Goal: Task Accomplishment & Management: Use online tool/utility

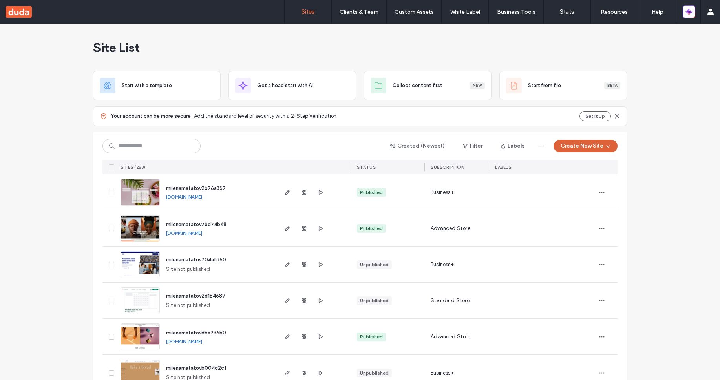
click at [577, 146] on button "Create New Site" at bounding box center [585, 146] width 64 height 13
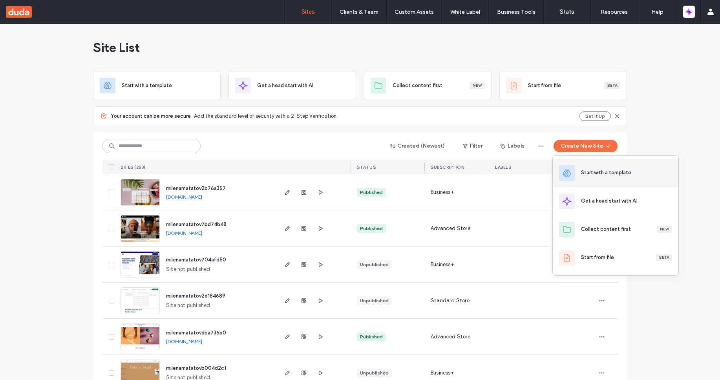
click at [601, 173] on div "Start with a template" at bounding box center [606, 173] width 50 height 8
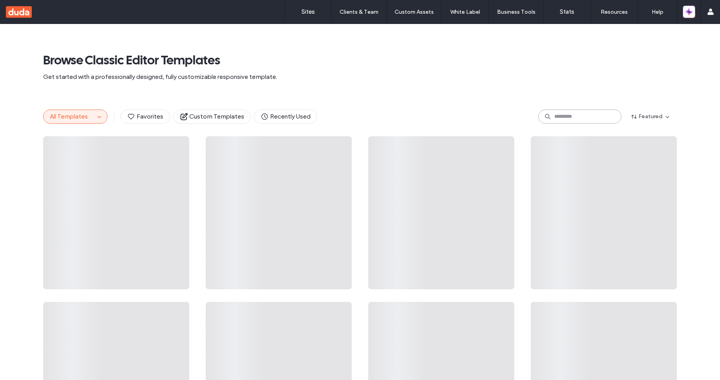
click at [567, 118] on input at bounding box center [579, 116] width 83 height 14
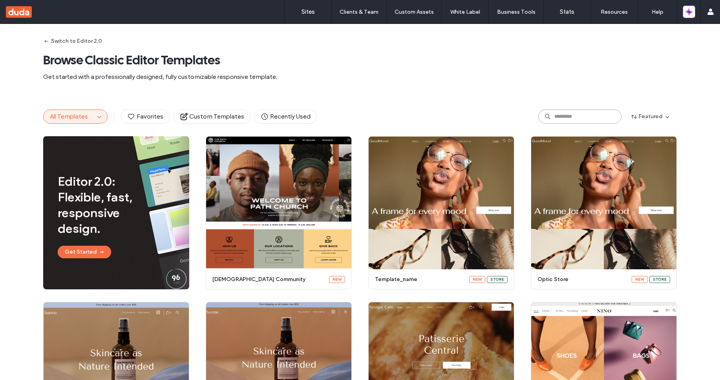
paste input "**********"
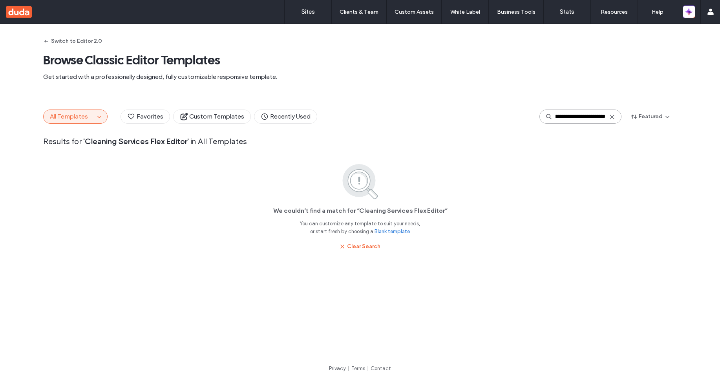
drag, startPoint x: 579, startPoint y: 116, endPoint x: 618, endPoint y: 122, distance: 38.8
click at [618, 122] on div "**********" at bounding box center [580, 116] width 82 height 14
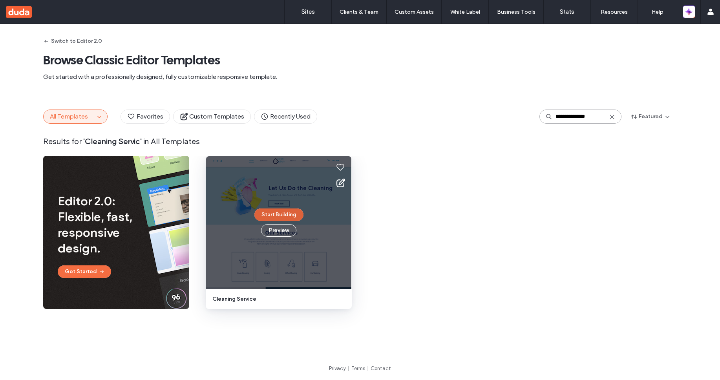
type input "**********"
click at [291, 216] on button "Start Building" at bounding box center [278, 214] width 49 height 13
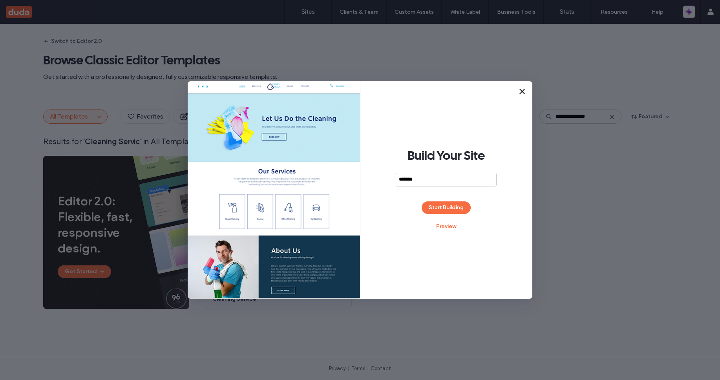
type input "*******"
click at [448, 213] on div "Build Your Site ******* Start Building Preview" at bounding box center [446, 189] width 172 height 217
click at [448, 207] on button "Start Building" at bounding box center [445, 207] width 49 height 13
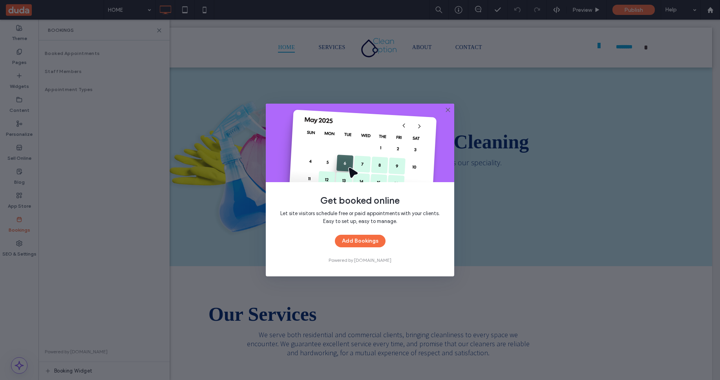
click at [449, 111] on use at bounding box center [448, 110] width 4 height 4
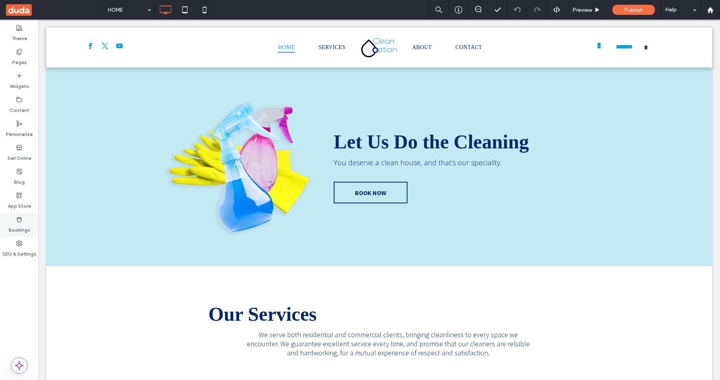
click at [24, 227] on label "Bookings" at bounding box center [20, 227] width 22 height 11
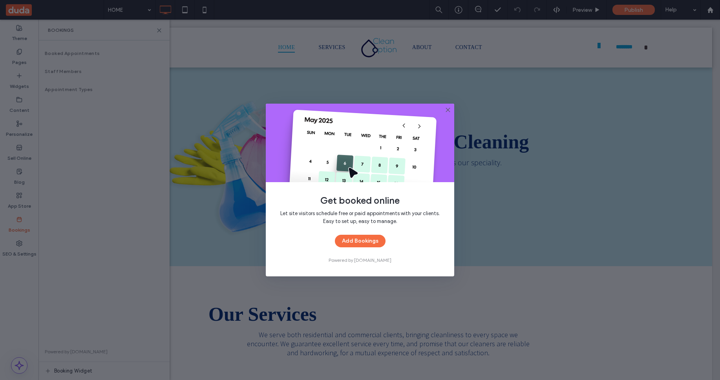
drag, startPoint x: 448, startPoint y: 109, endPoint x: 499, endPoint y: 17, distance: 105.4
click at [448, 109] on use at bounding box center [448, 110] width 4 height 4
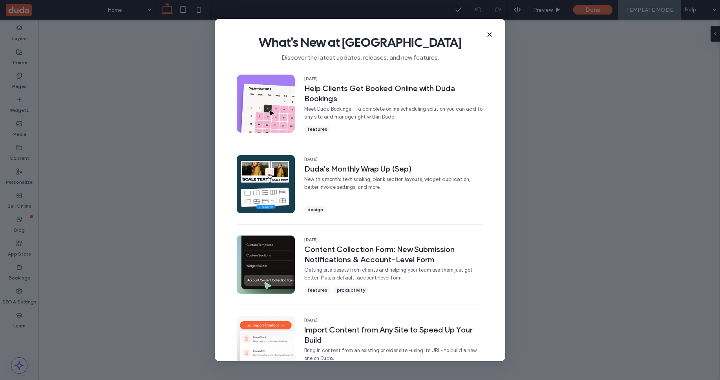
click at [490, 36] on icon at bounding box center [489, 34] width 6 height 6
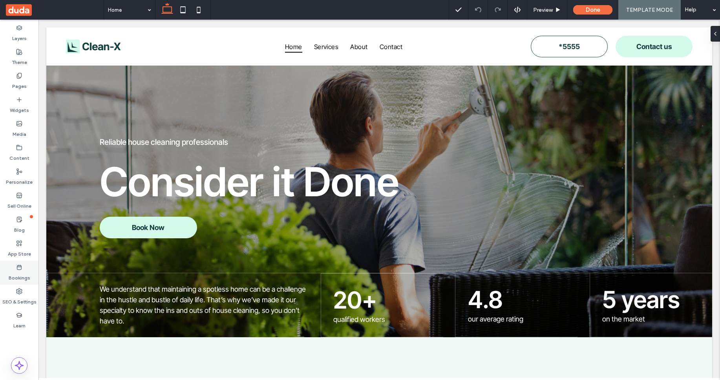
click at [24, 279] on label "Bookings" at bounding box center [20, 275] width 22 height 11
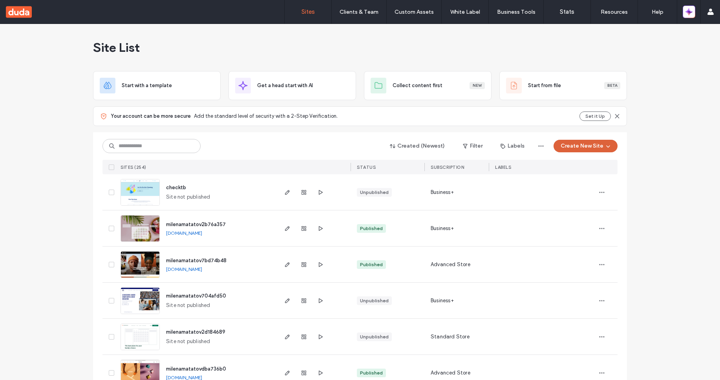
click at [583, 146] on button "Create New Site" at bounding box center [585, 146] width 64 height 13
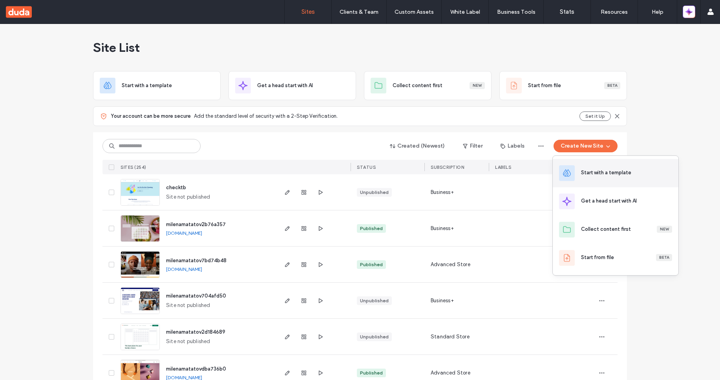
click at [603, 175] on div "Start with a template" at bounding box center [606, 173] width 50 height 8
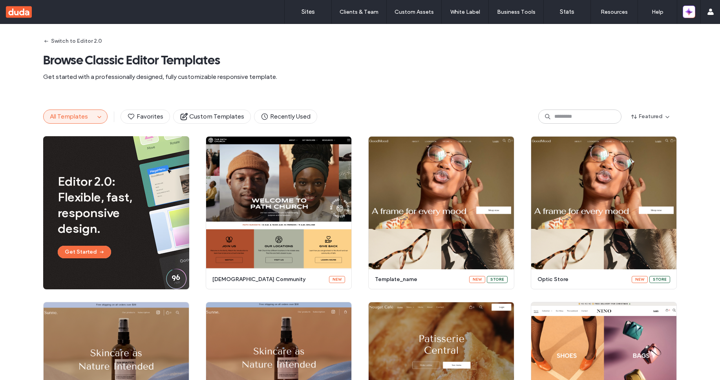
click at [89, 120] on button "All Templates" at bounding box center [69, 116] width 51 height 13
click at [95, 118] on span "button" at bounding box center [99, 116] width 9 height 9
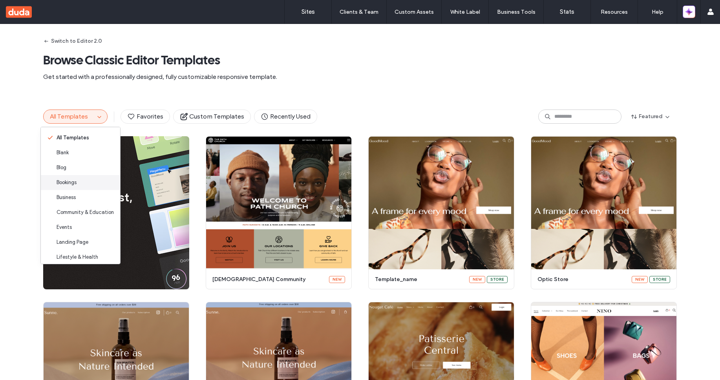
click at [85, 182] on div "Bookings" at bounding box center [80, 182] width 79 height 15
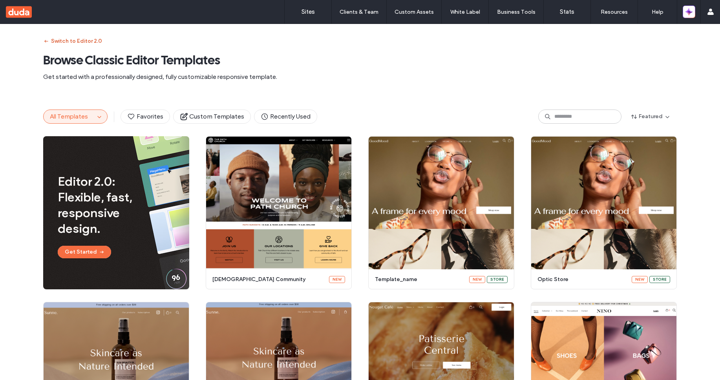
click at [79, 38] on button "Switch to Editor 2.0" at bounding box center [72, 41] width 59 height 13
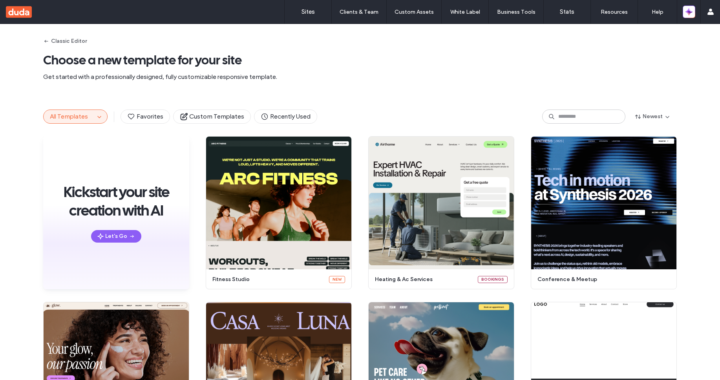
click at [79, 118] on span "All Templates" at bounding box center [69, 116] width 38 height 7
click at [95, 116] on span "button" at bounding box center [99, 116] width 9 height 9
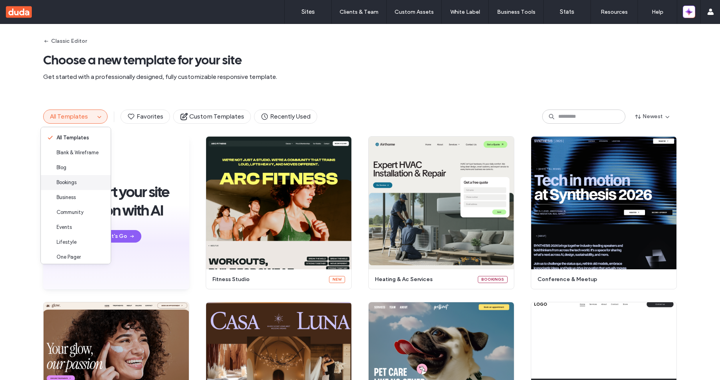
click at [77, 181] on span "Bookings" at bounding box center [66, 183] width 20 height 8
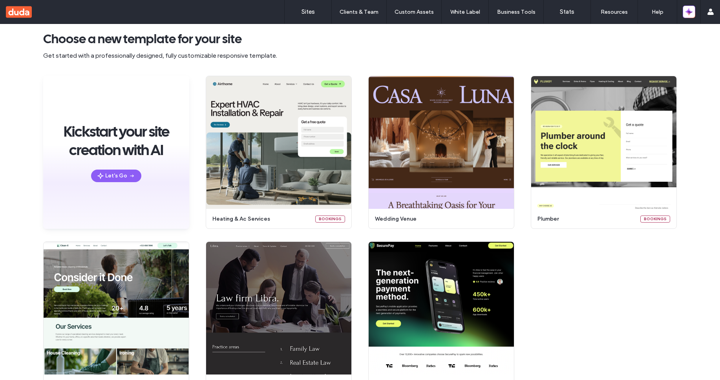
scroll to position [87, 0]
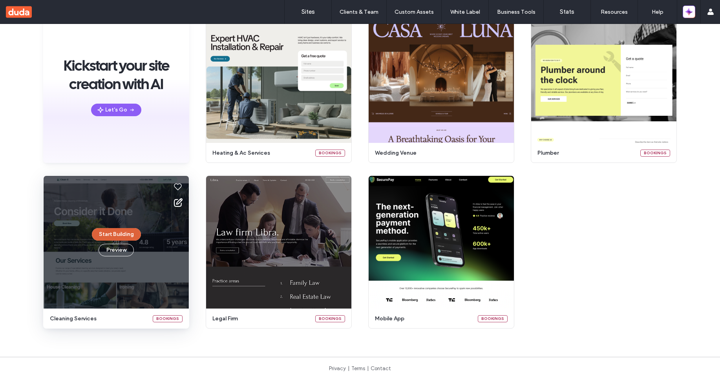
click at [122, 233] on button "Start Building" at bounding box center [116, 234] width 49 height 13
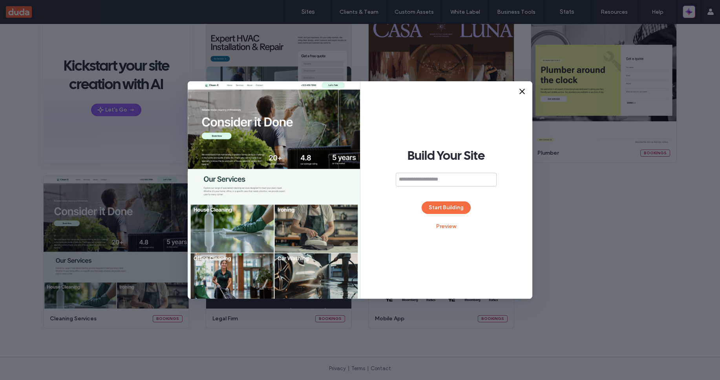
click at [415, 179] on input at bounding box center [445, 180] width 101 height 14
type input "**********"
click at [452, 209] on button "Start Building" at bounding box center [445, 207] width 49 height 13
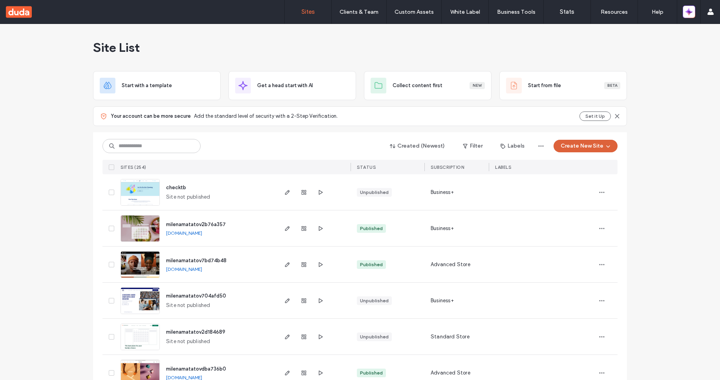
click at [579, 147] on button "Create New Site" at bounding box center [585, 146] width 64 height 13
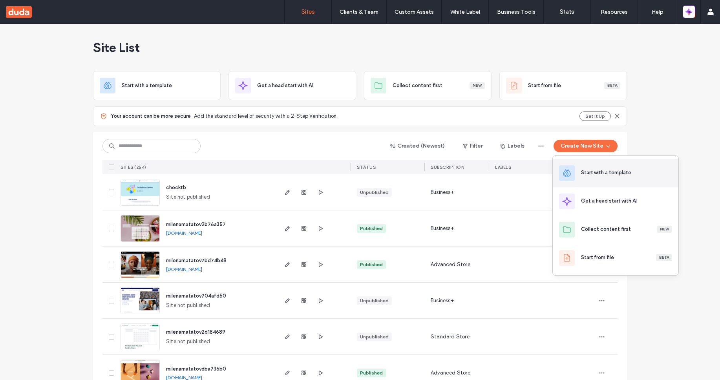
click at [608, 171] on div "Start with a template" at bounding box center [606, 173] width 50 height 8
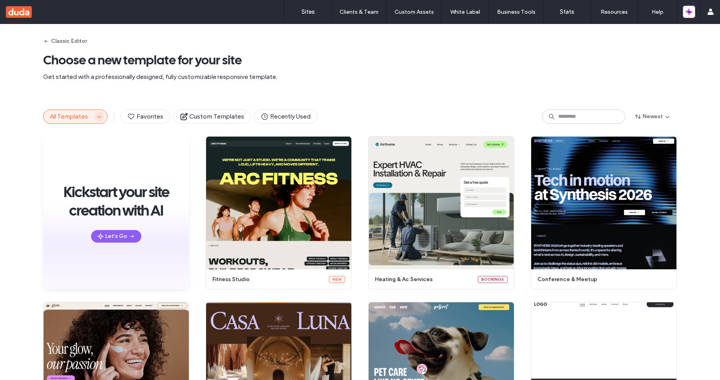
click at [95, 118] on span "button" at bounding box center [99, 116] width 9 height 9
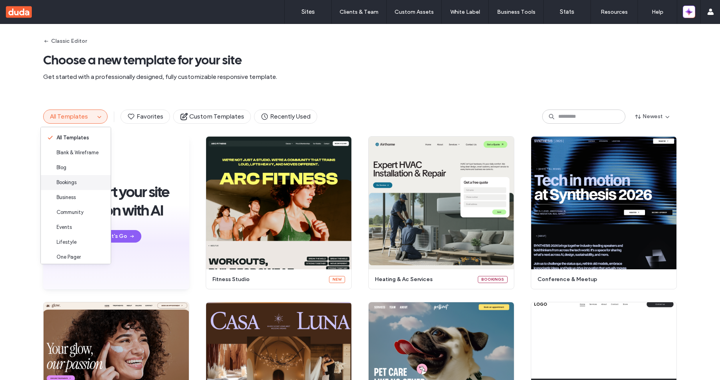
click at [77, 183] on span "Bookings" at bounding box center [66, 183] width 20 height 8
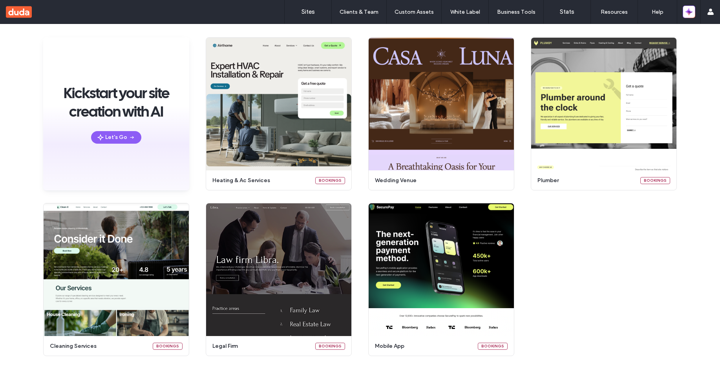
scroll to position [74, 0]
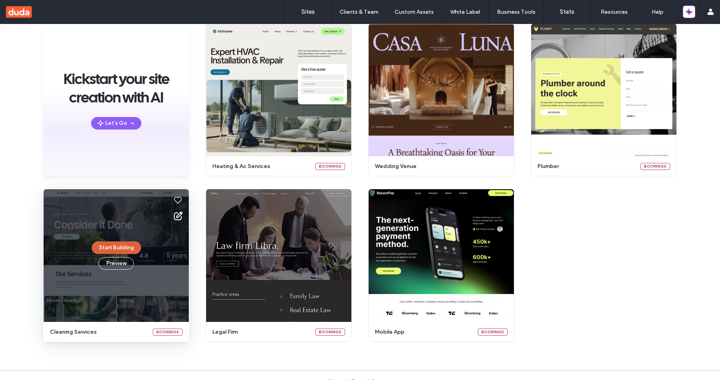
click at [118, 245] on button "Start Building" at bounding box center [116, 247] width 49 height 13
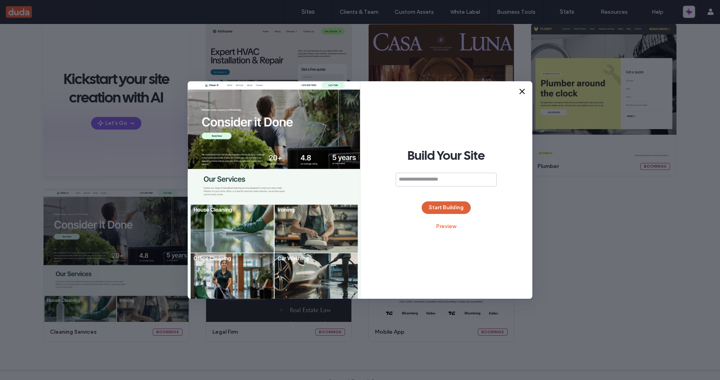
click at [450, 206] on button "Start Building" at bounding box center [445, 207] width 49 height 13
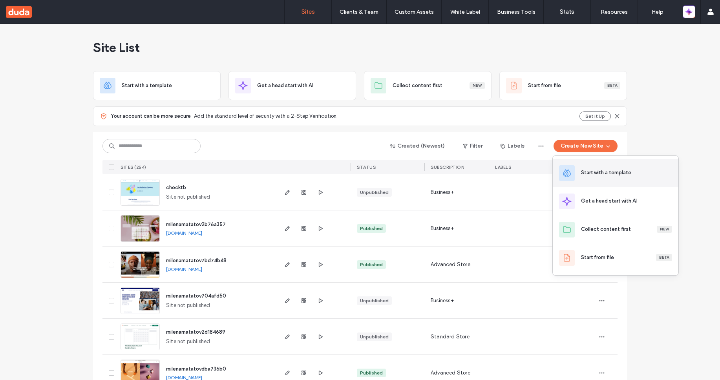
click at [598, 171] on div "Start with a template" at bounding box center [606, 173] width 50 height 8
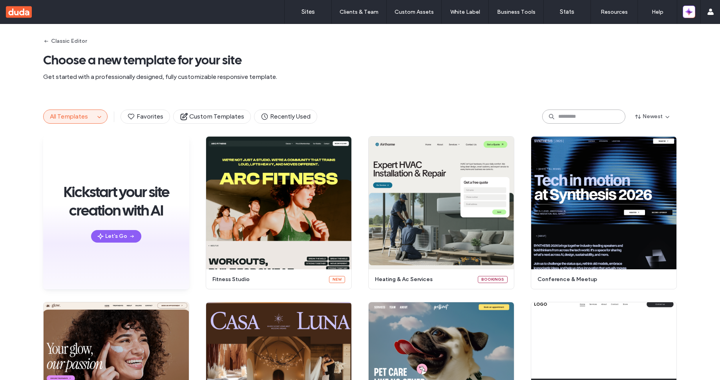
click at [581, 116] on input at bounding box center [583, 116] width 83 height 14
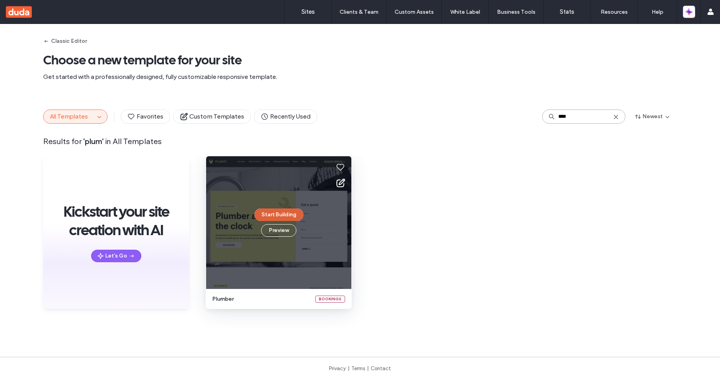
type input "****"
click at [288, 214] on button "Start Building" at bounding box center [278, 214] width 49 height 13
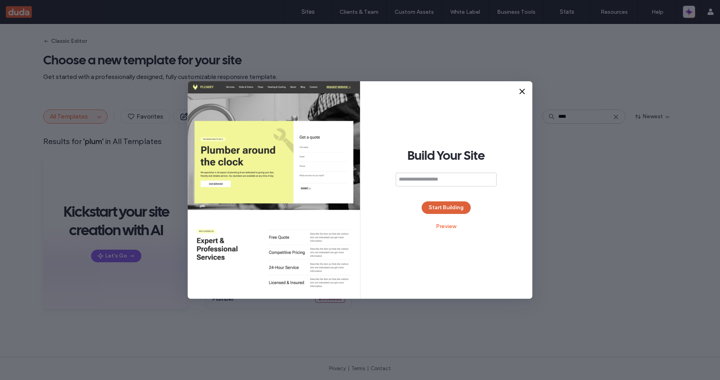
click at [458, 210] on button "Start Building" at bounding box center [445, 207] width 49 height 13
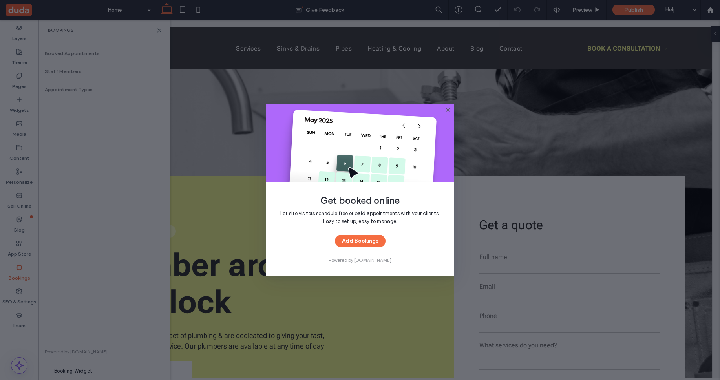
click at [449, 109] on icon at bounding box center [448, 110] width 6 height 6
